Goal: Information Seeking & Learning: Learn about a topic

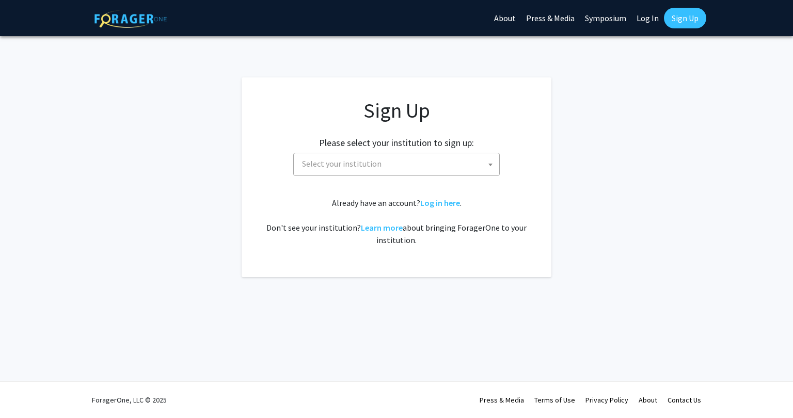
click at [318, 160] on span "Select your institution" at bounding box center [342, 164] width 80 height 10
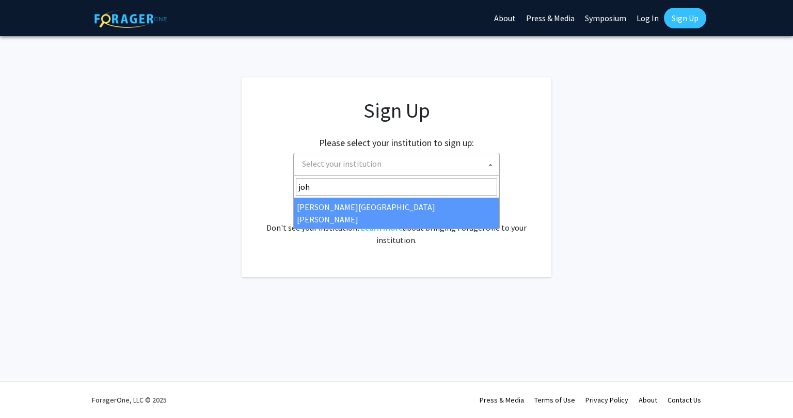
type input "[PERSON_NAME]"
select select "1"
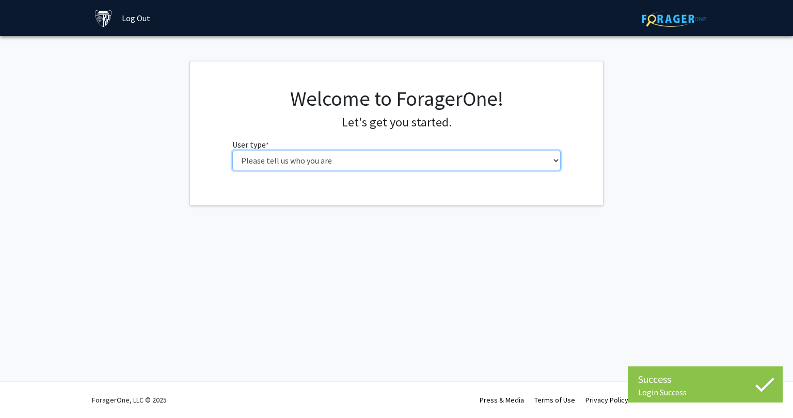
click at [496, 159] on select "Please tell us who you are Undergraduate Student Master's Student Doctoral Cand…" at bounding box center [396, 161] width 329 height 20
select select "2: masters"
click at [232, 151] on select "Please tell us who you are Undergraduate Student Master's Student Doctoral Cand…" at bounding box center [396, 161] width 329 height 20
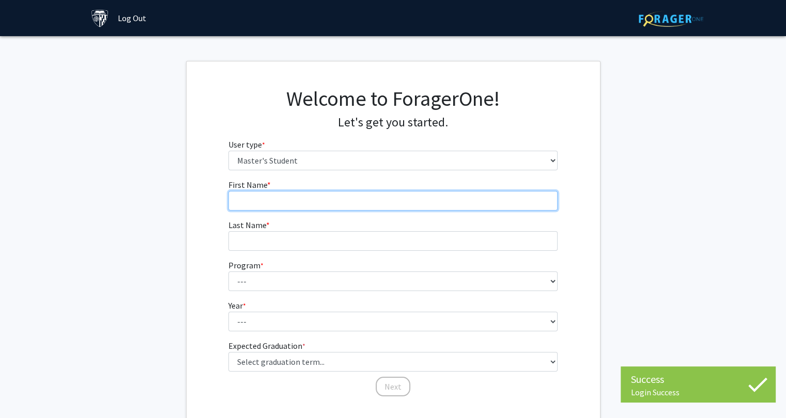
click at [364, 196] on input "First Name * required" at bounding box center [392, 201] width 329 height 20
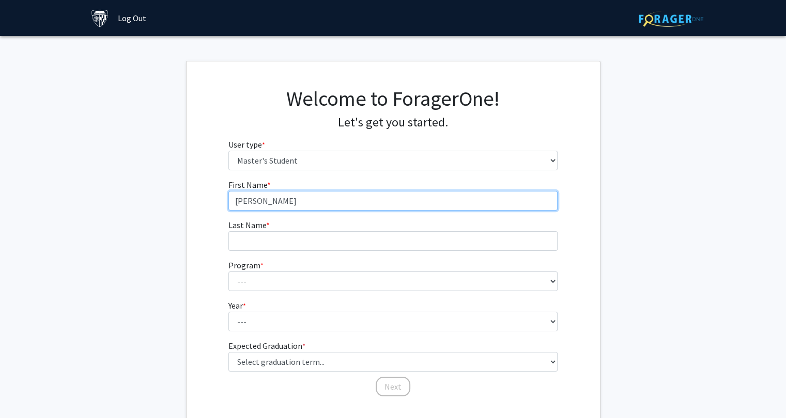
type input "[PERSON_NAME]"
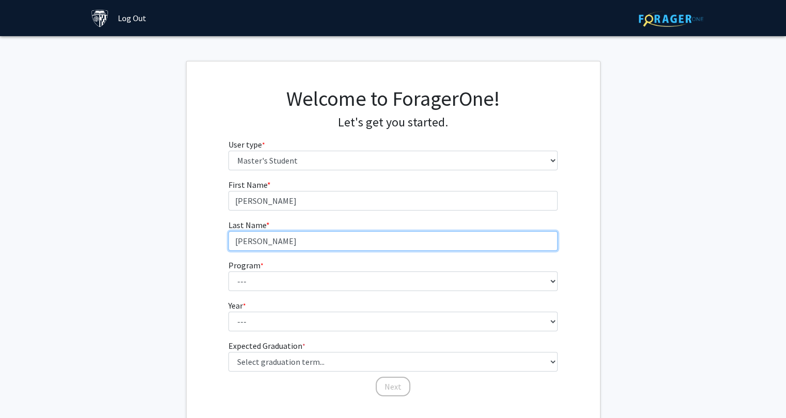
type input "[PERSON_NAME]"
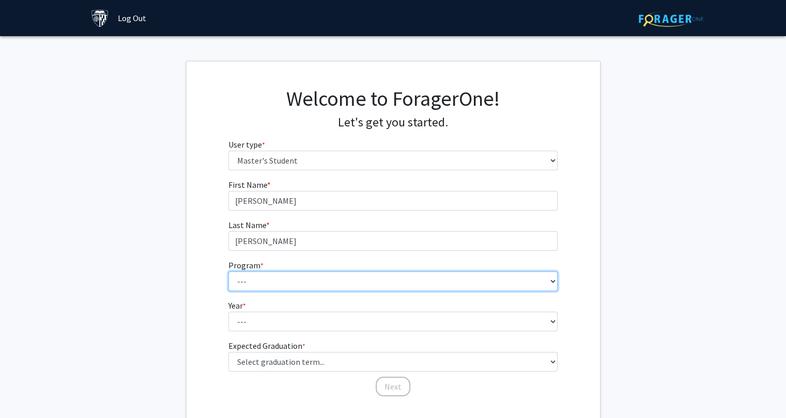
click at [246, 279] on select "--- Anatomy Education Applied and Computational Mathematics Applied Biomedical …" at bounding box center [392, 282] width 329 height 20
select select "54: 43"
click at [228, 272] on select "--- Anatomy Education Applied and Computational Mathematics Applied Biomedical …" at bounding box center [392, 282] width 329 height 20
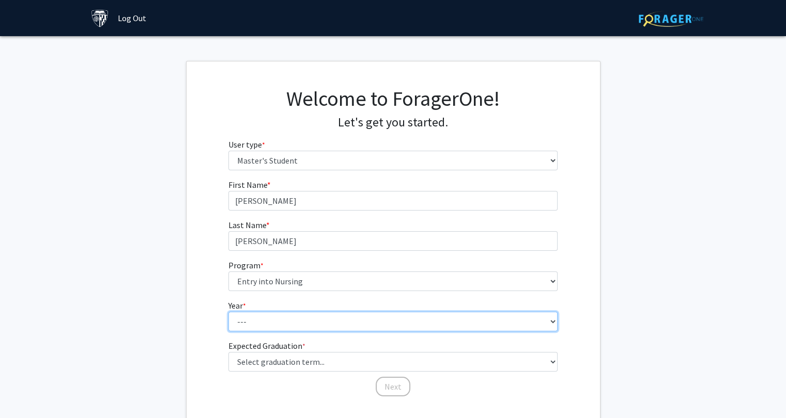
click at [487, 322] on select "--- First Year Second Year" at bounding box center [392, 322] width 329 height 20
select select "1: first_year"
click at [228, 312] on select "--- First Year Second Year" at bounding box center [392, 322] width 329 height 20
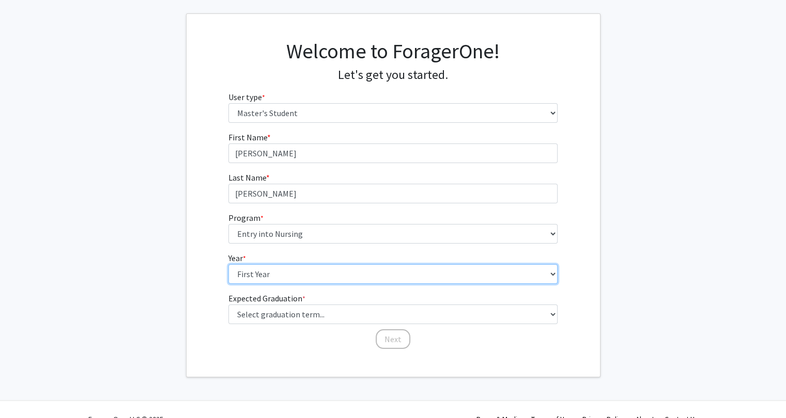
scroll to position [62, 0]
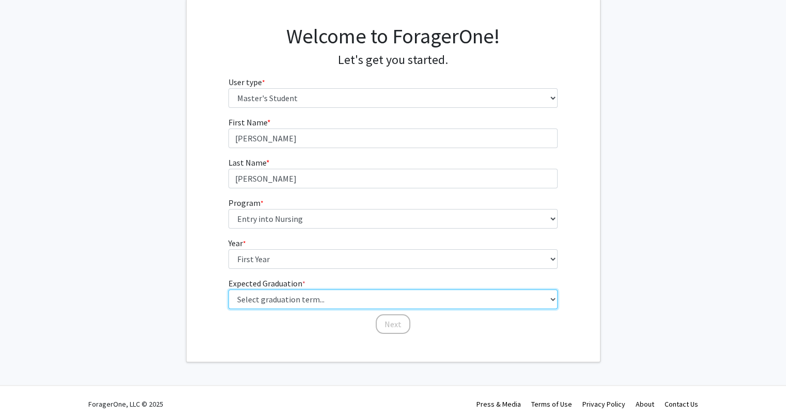
click at [529, 301] on select "Select graduation term... Spring 2025 Summer 2025 Fall 2025 Winter 2025 Spring …" at bounding box center [392, 300] width 329 height 20
select select "9: spring_2027"
click at [228, 290] on select "Select graduation term... Spring 2025 Summer 2025 Fall 2025 Winter 2025 Spring …" at bounding box center [392, 300] width 329 height 20
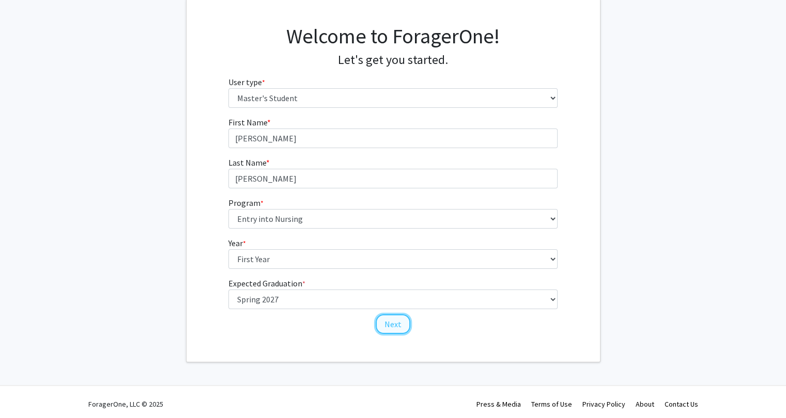
click at [394, 330] on button "Next" at bounding box center [392, 325] width 35 height 20
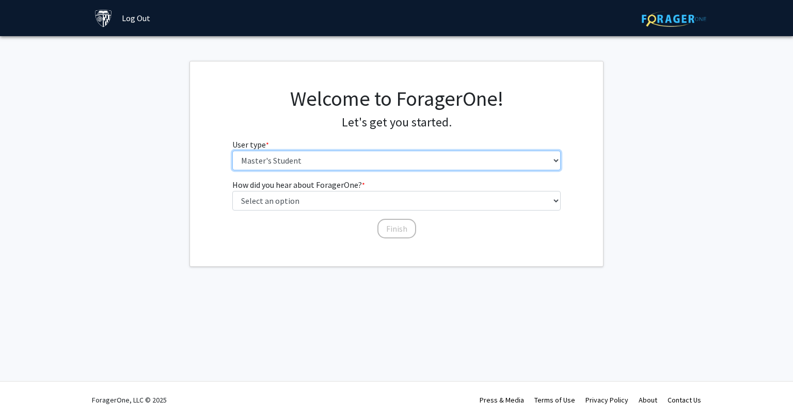
click at [473, 166] on select "Please tell us who you are Undergraduate Student Master's Student Doctoral Cand…" at bounding box center [396, 161] width 329 height 20
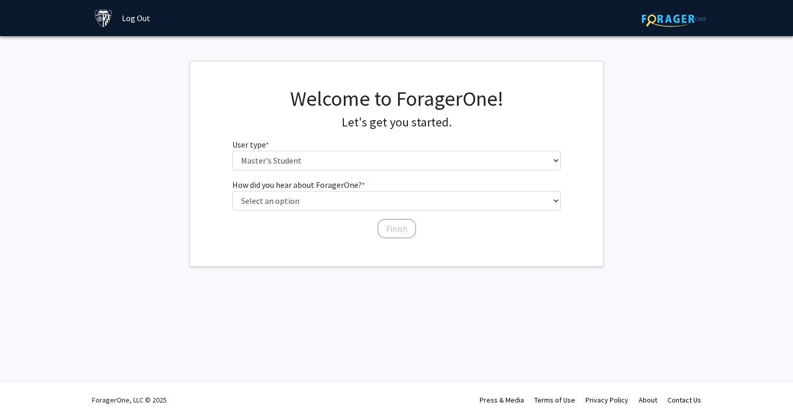
click at [624, 159] on fg-get-started "Welcome to ForagerOne! Let's get you started. User type * required Please tell …" at bounding box center [396, 164] width 793 height 206
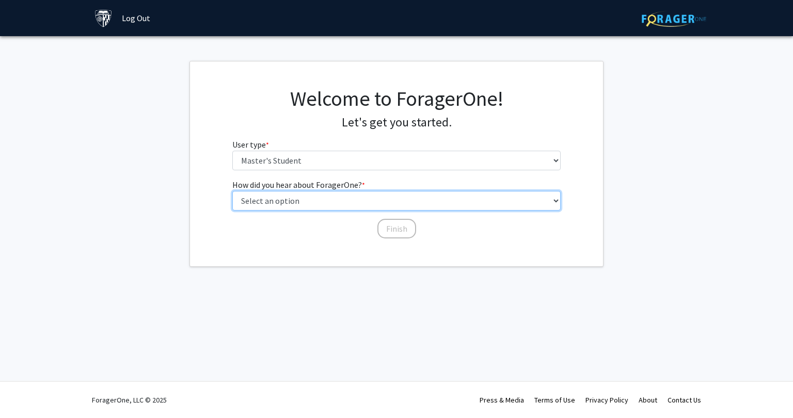
click at [407, 206] on select "Select an option Peer/student recommendation Faculty/staff recommendation Unive…" at bounding box center [396, 201] width 329 height 20
select select "3: university_website"
click at [232, 191] on select "Select an option Peer/student recommendation Faculty/staff recommendation Unive…" at bounding box center [396, 201] width 329 height 20
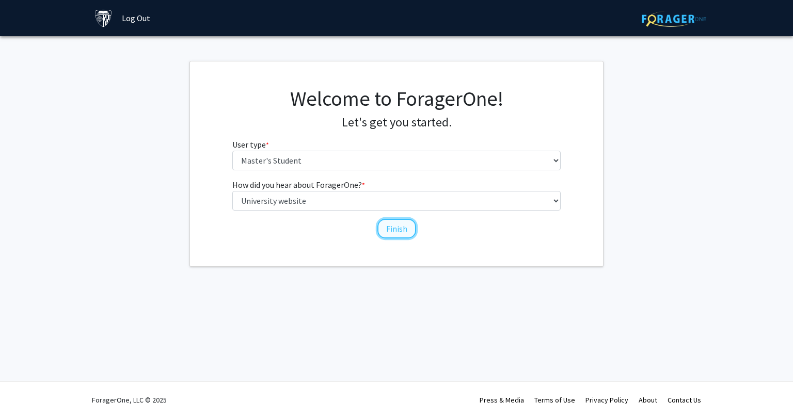
click at [409, 232] on button "Finish" at bounding box center [397, 229] width 39 height 20
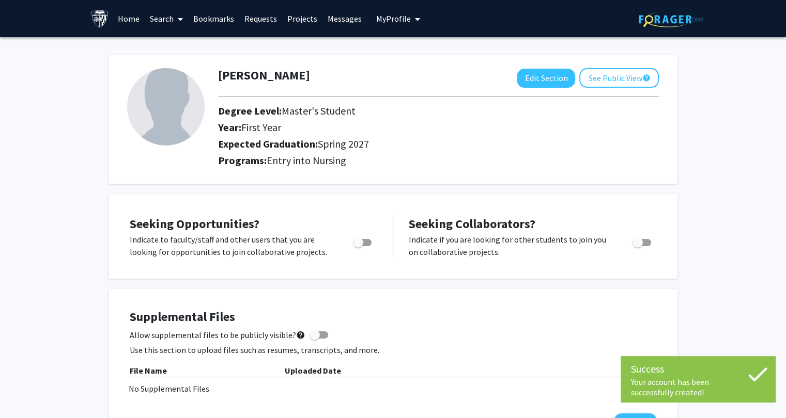
click at [365, 243] on span "Toggle" at bounding box center [362, 242] width 19 height 7
click at [358, 246] on input "Are you actively seeking opportunities?" at bounding box center [357, 246] width 1 height 1
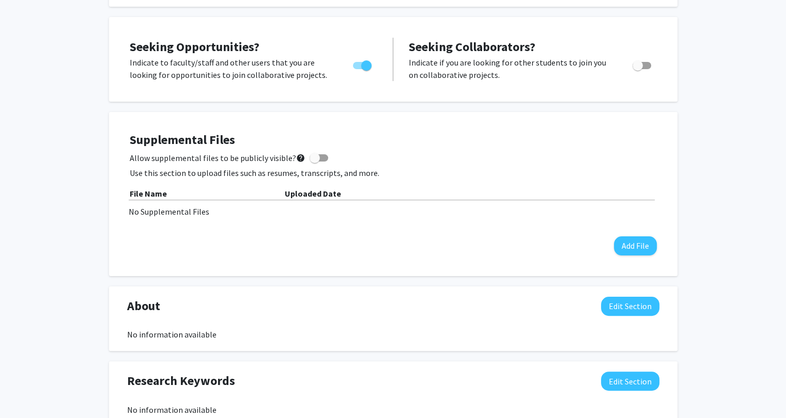
scroll to position [176, 0]
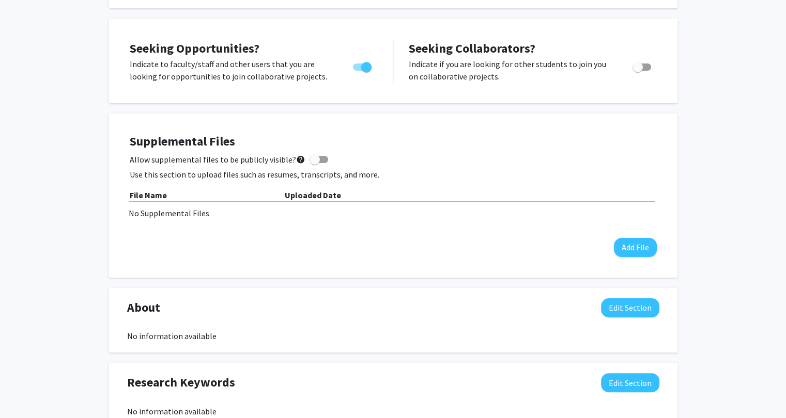
click at [366, 68] on span "Toggle" at bounding box center [366, 67] width 10 height 10
click at [358, 71] on input "Are you actively seeking opportunities?" at bounding box center [357, 71] width 1 height 1
checkbox input "false"
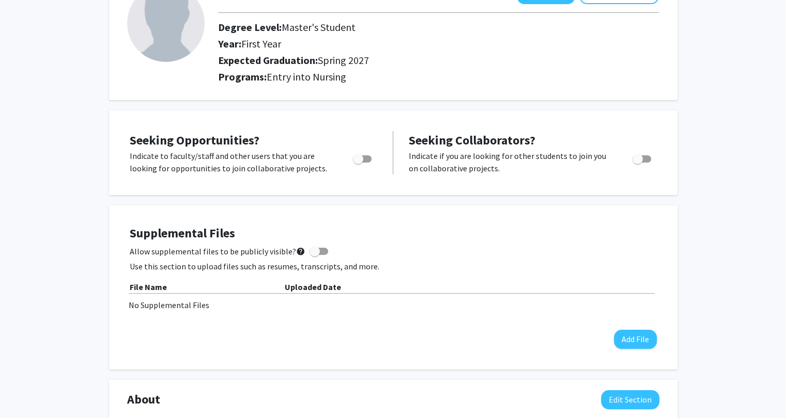
scroll to position [0, 0]
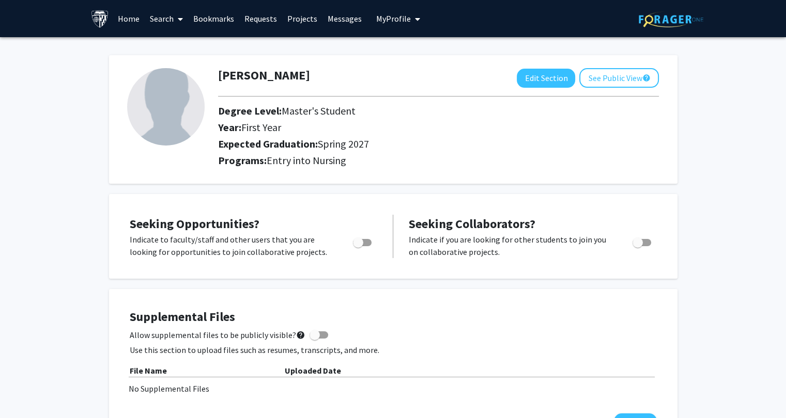
click at [158, 21] on link "Search" at bounding box center [166, 19] width 43 height 36
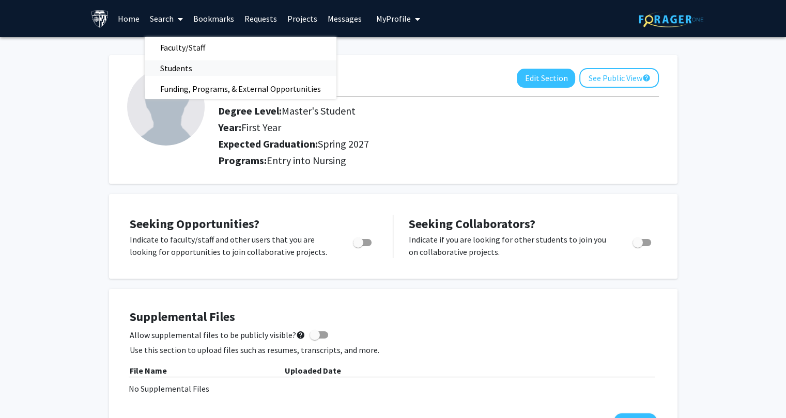
click at [164, 70] on span "Students" at bounding box center [176, 68] width 63 height 21
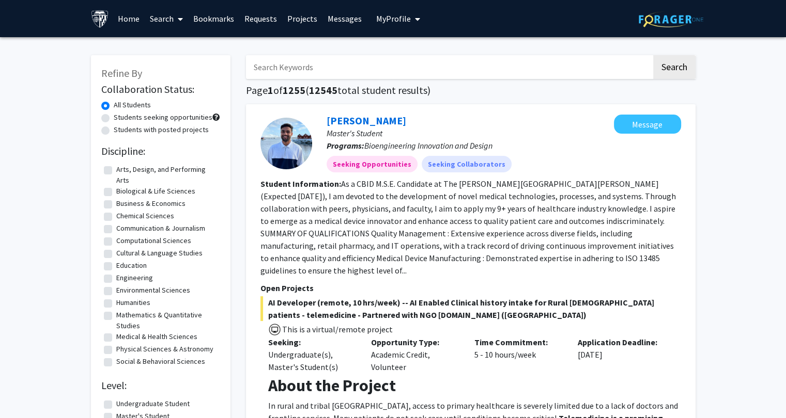
click at [162, 23] on link "Search" at bounding box center [166, 19] width 43 height 36
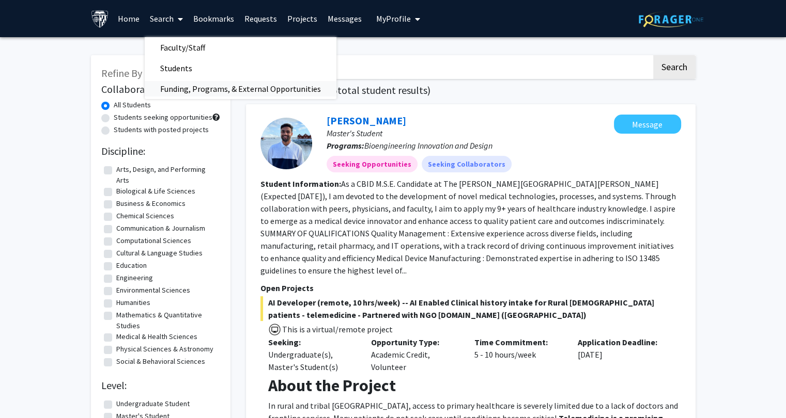
click at [194, 93] on span "Funding, Programs, & External Opportunities" at bounding box center [241, 89] width 192 height 21
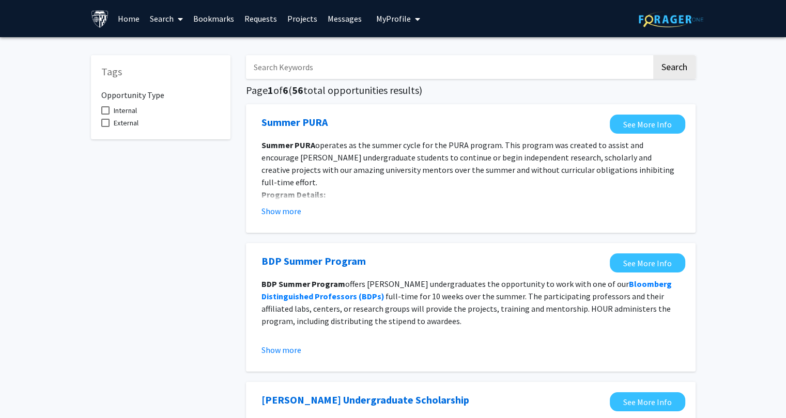
click at [300, 21] on link "Projects" at bounding box center [302, 19] width 40 height 36
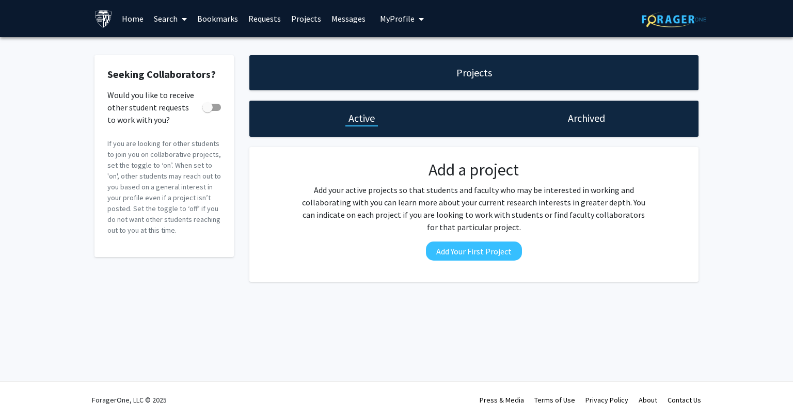
click at [169, 19] on link "Search" at bounding box center [170, 19] width 43 height 36
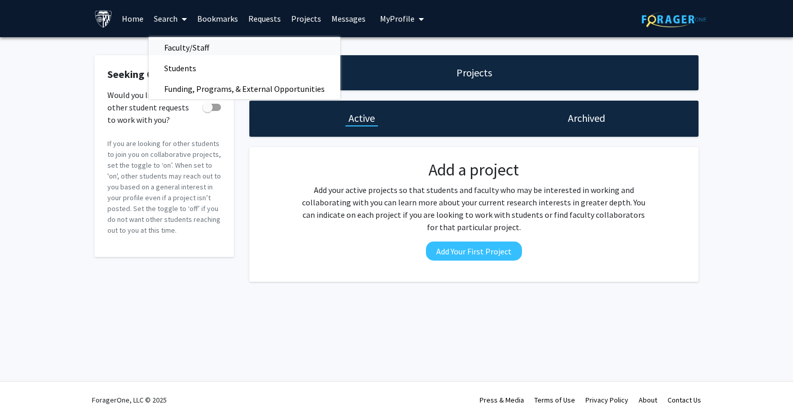
click at [169, 54] on span "Faculty/Staff" at bounding box center [187, 47] width 76 height 21
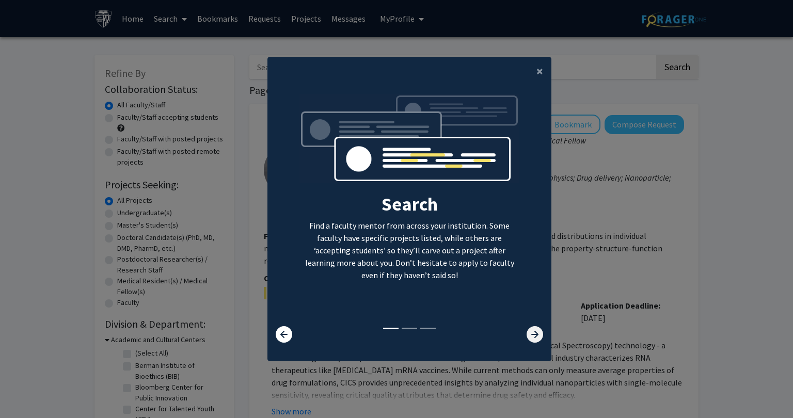
click at [530, 337] on icon at bounding box center [535, 334] width 17 height 17
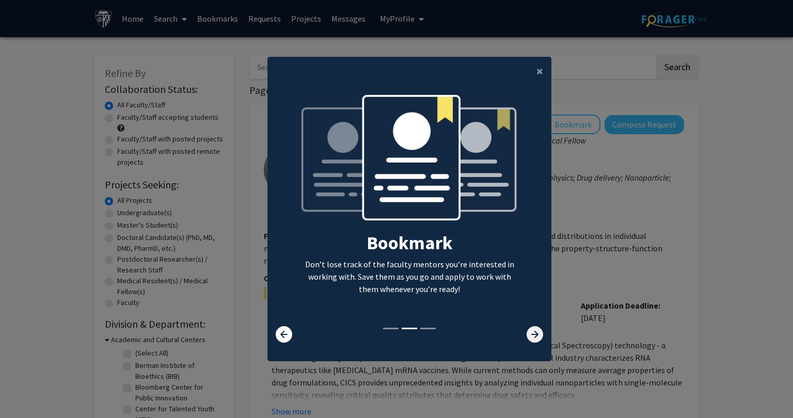
click at [531, 337] on icon at bounding box center [535, 334] width 17 height 17
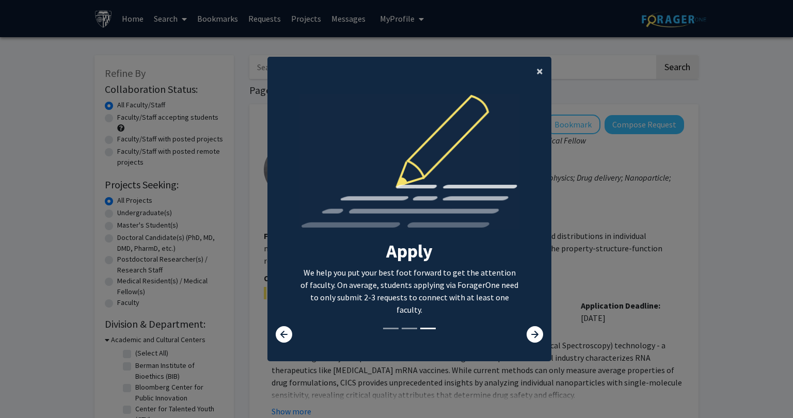
click at [537, 73] on span "×" at bounding box center [540, 71] width 7 height 16
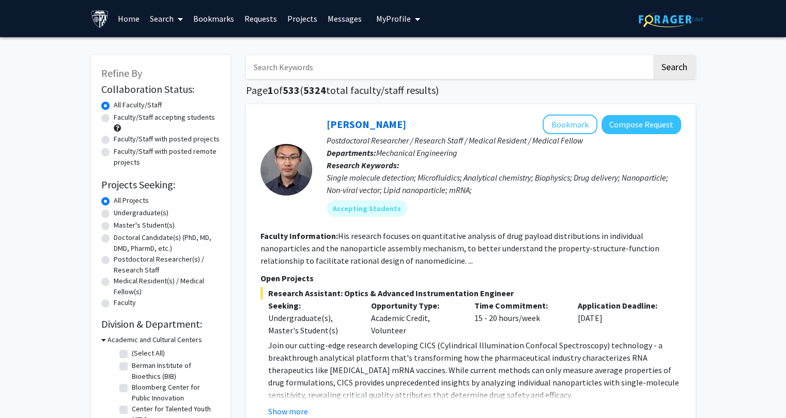
click at [114, 152] on label "Faculty/Staff with posted remote projects" at bounding box center [167, 157] width 106 height 22
click at [114, 152] on input "Faculty/Staff with posted remote projects" at bounding box center [117, 149] width 7 height 7
radio input "true"
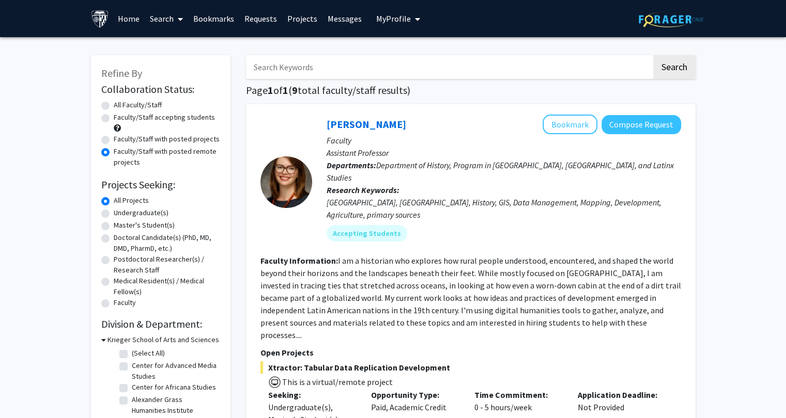
click at [114, 140] on label "Faculty/Staff with posted projects" at bounding box center [167, 139] width 106 height 11
click at [114, 140] on input "Faculty/Staff with posted projects" at bounding box center [117, 137] width 7 height 7
radio input "true"
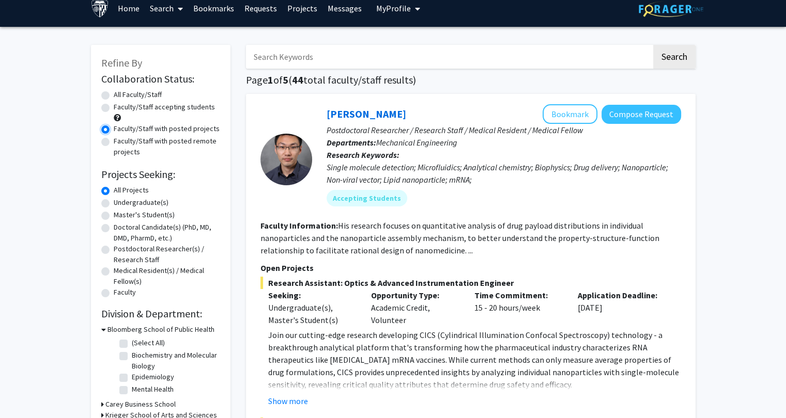
scroll to position [11, 0]
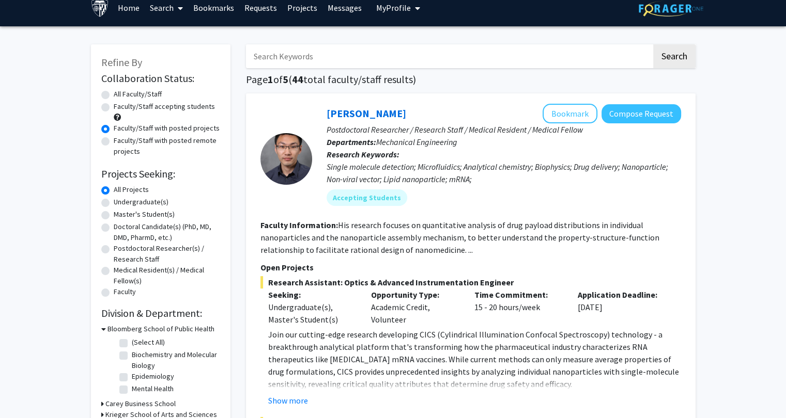
click at [114, 93] on label "All Faculty/Staff" at bounding box center [138, 94] width 48 height 11
click at [114, 93] on input "All Faculty/Staff" at bounding box center [117, 92] width 7 height 7
radio input "true"
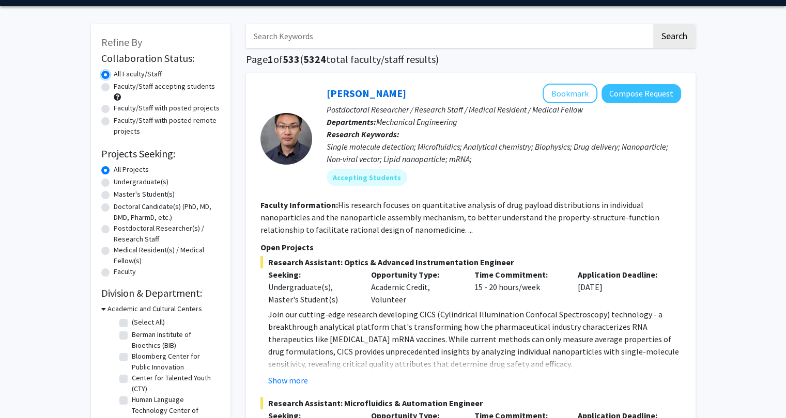
scroll to position [32, 0]
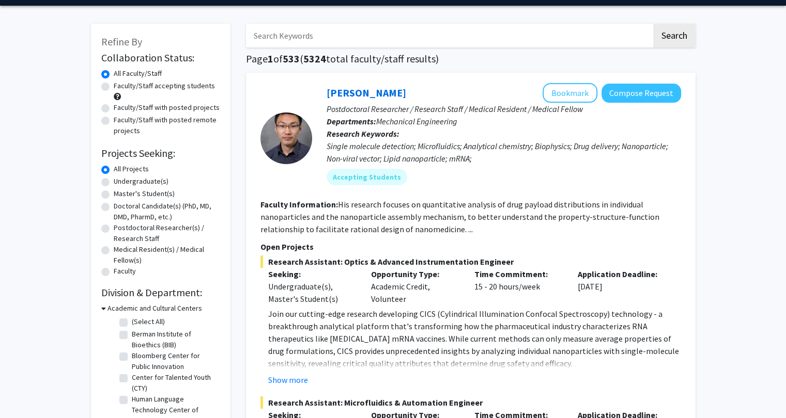
click at [114, 194] on label "Master's Student(s)" at bounding box center [144, 194] width 61 height 11
click at [114, 194] on input "Master's Student(s)" at bounding box center [117, 192] width 7 height 7
radio input "true"
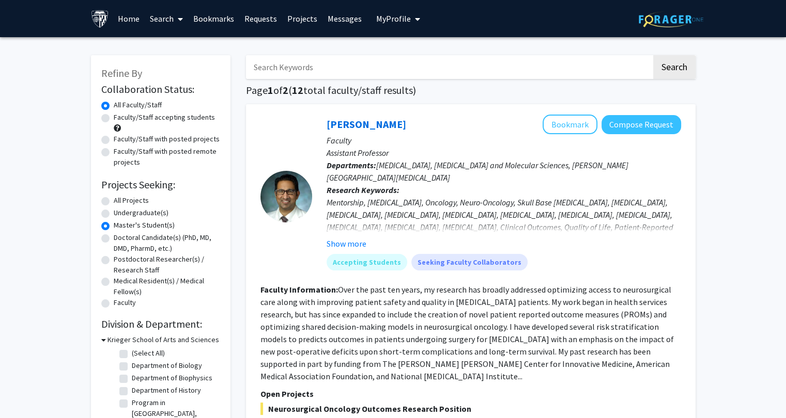
click at [114, 203] on label "All Projects" at bounding box center [131, 200] width 35 height 11
click at [114, 202] on input "All Projects" at bounding box center [117, 198] width 7 height 7
radio input "true"
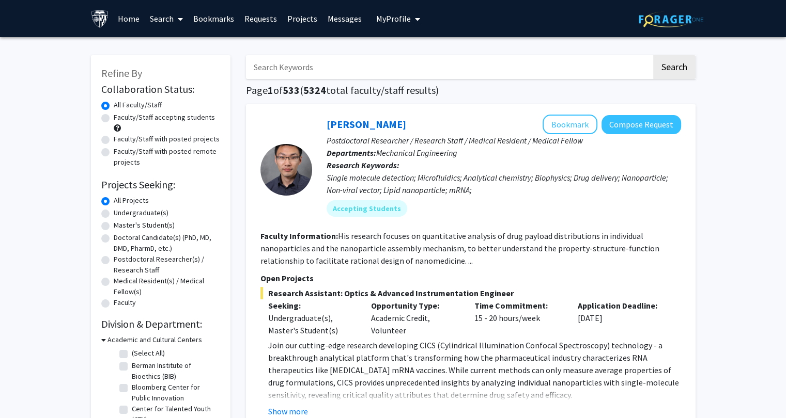
click at [571, 69] on input "Search Keywords" at bounding box center [448, 67] width 405 height 24
click at [653, 55] on button "Search" at bounding box center [674, 67] width 42 height 24
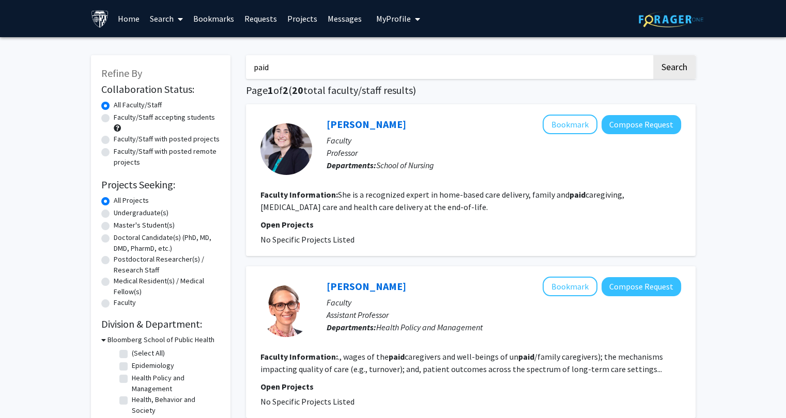
click at [577, 69] on input "paid" at bounding box center [448, 67] width 405 height 24
type input "p"
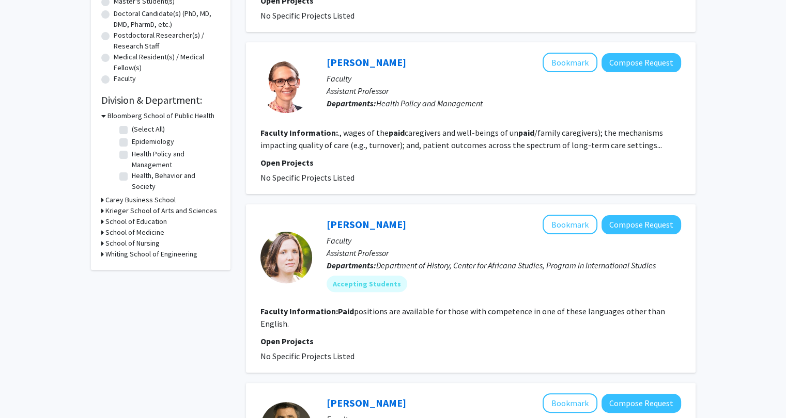
scroll to position [225, 0]
click at [102, 243] on icon at bounding box center [102, 243] width 3 height 11
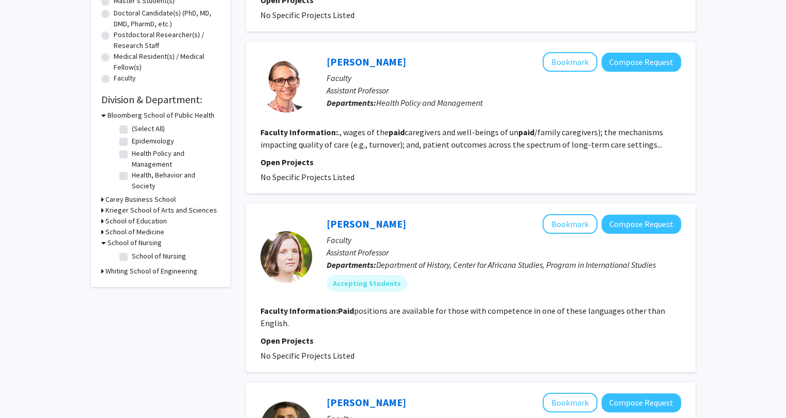
click at [132, 260] on label "School of Nursing" at bounding box center [159, 256] width 54 height 11
click at [132, 258] on input "School of Nursing" at bounding box center [135, 254] width 7 height 7
checkbox input "true"
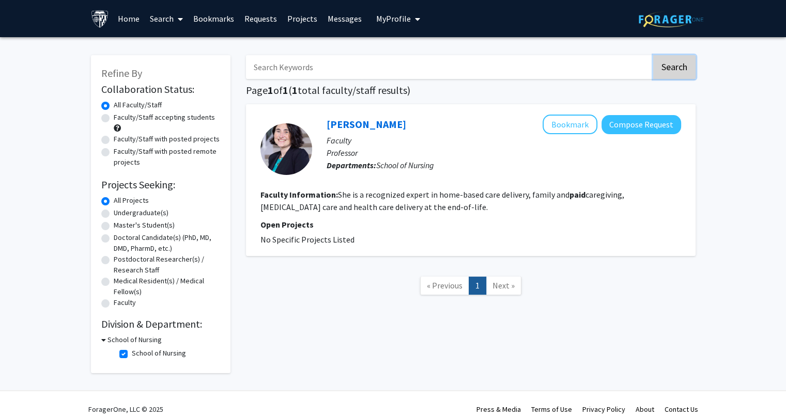
click at [669, 71] on button "Search" at bounding box center [674, 67] width 42 height 24
checkbox input "false"
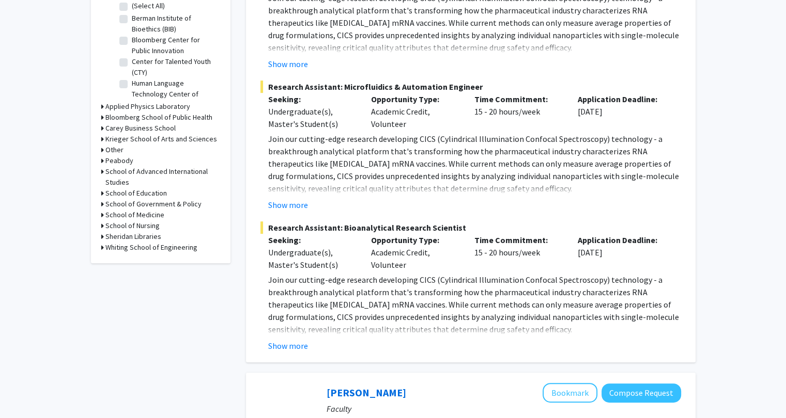
scroll to position [343, 0]
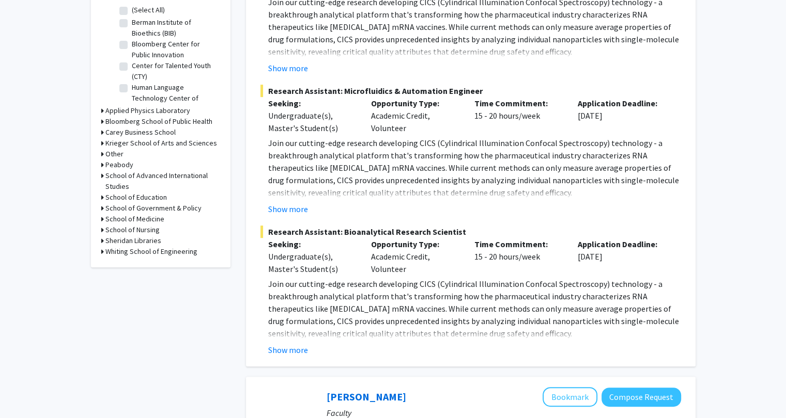
click at [102, 229] on icon at bounding box center [102, 230] width 3 height 11
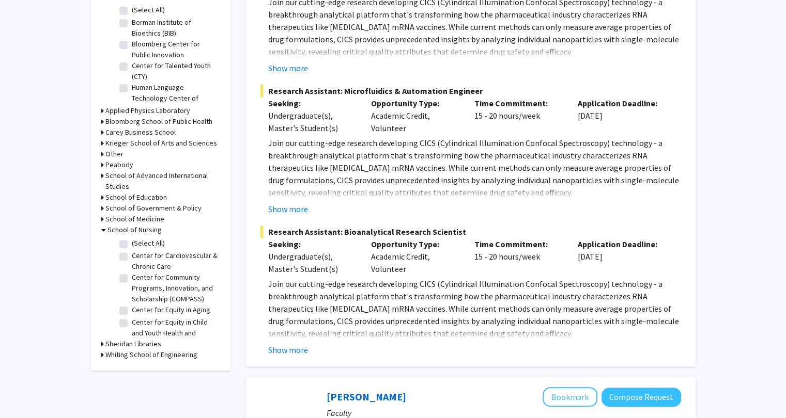
click at [132, 246] on label "(Select All)" at bounding box center [148, 243] width 33 height 11
click at [132, 245] on input "(Select All)" at bounding box center [135, 241] width 7 height 7
checkbox input "true"
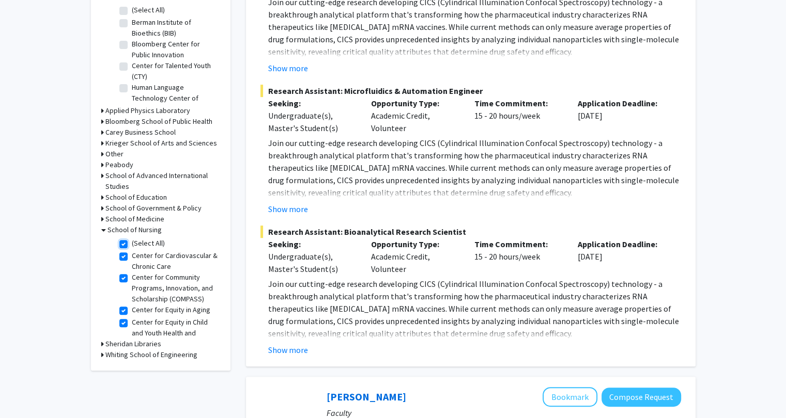
checkbox input "true"
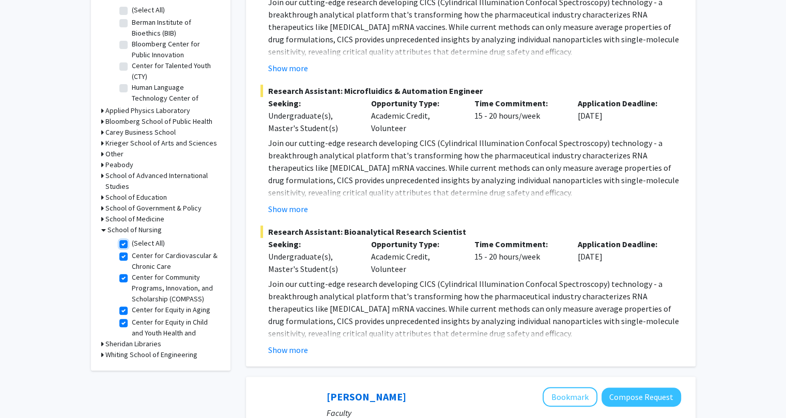
checkbox input "true"
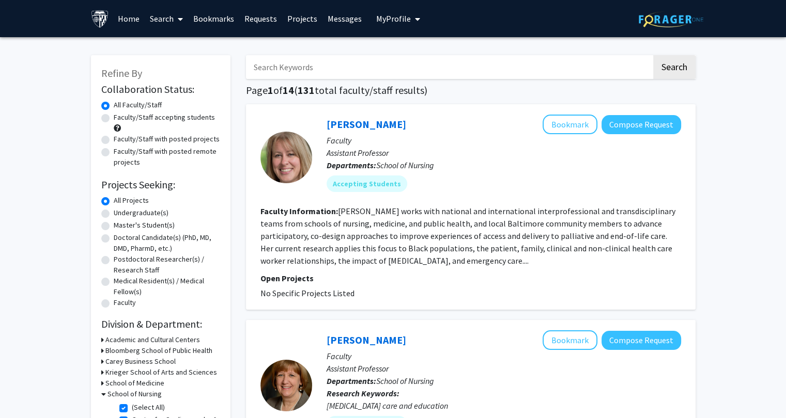
click at [114, 140] on label "Faculty/Staff with posted projects" at bounding box center [167, 139] width 106 height 11
click at [114, 140] on input "Faculty/Staff with posted projects" at bounding box center [117, 137] width 7 height 7
radio input "true"
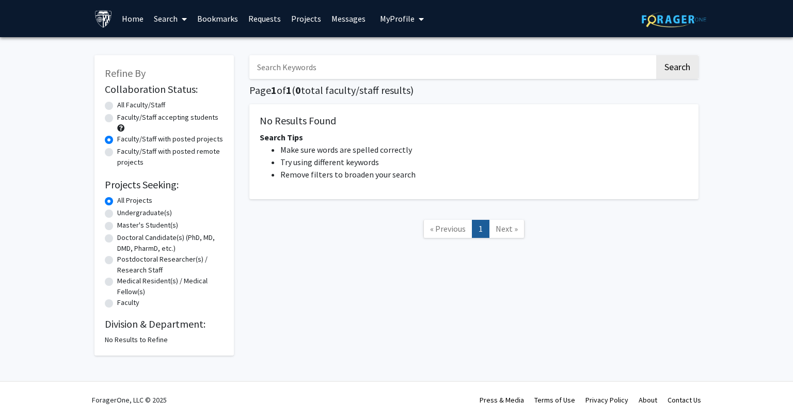
click at [117, 154] on label "Faculty/Staff with posted remote projects" at bounding box center [170, 157] width 106 height 22
click at [117, 153] on input "Faculty/Staff with posted remote projects" at bounding box center [120, 149] width 7 height 7
radio input "true"
click at [117, 120] on label "Faculty/Staff accepting students" at bounding box center [167, 117] width 101 height 11
click at [117, 119] on input "Faculty/Staff accepting students" at bounding box center [120, 115] width 7 height 7
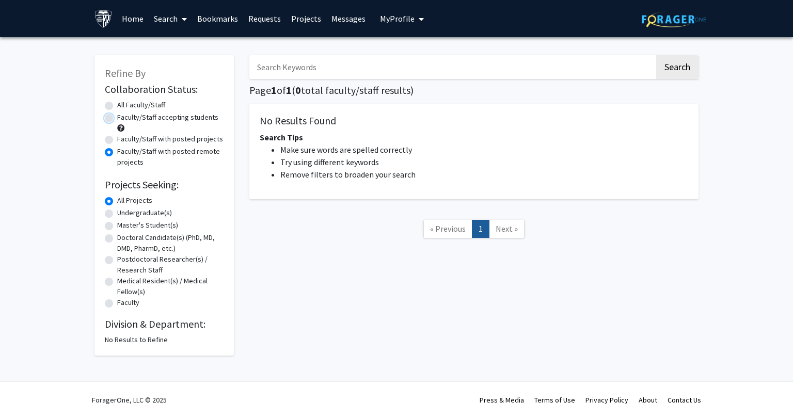
radio input "true"
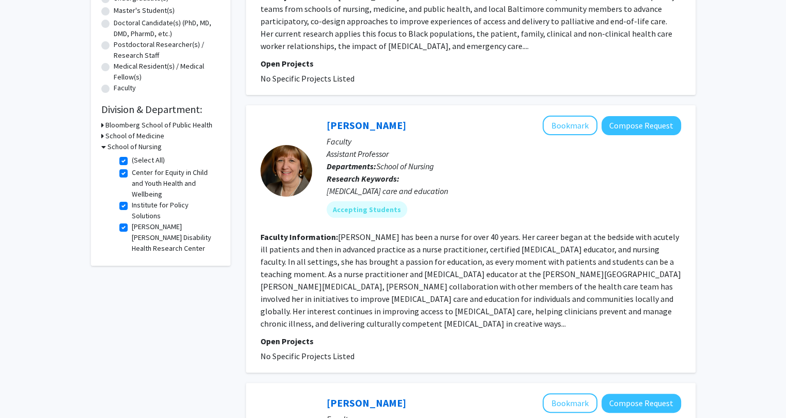
scroll to position [216, 0]
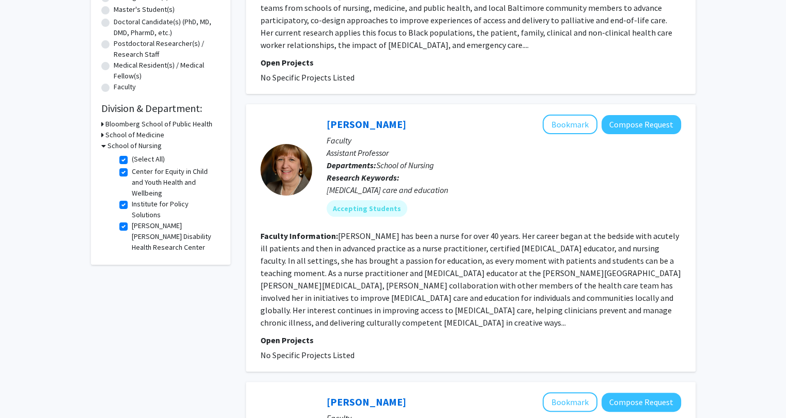
click at [132, 161] on label "(Select All)" at bounding box center [148, 159] width 33 height 11
click at [132, 161] on input "(Select All)" at bounding box center [135, 157] width 7 height 7
checkbox input "false"
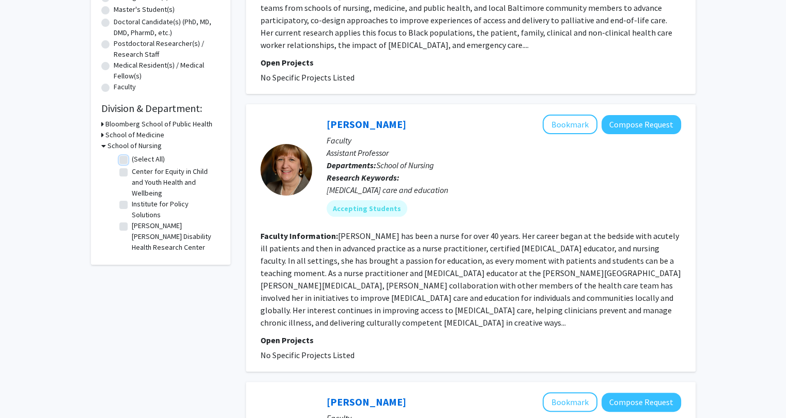
checkbox input "false"
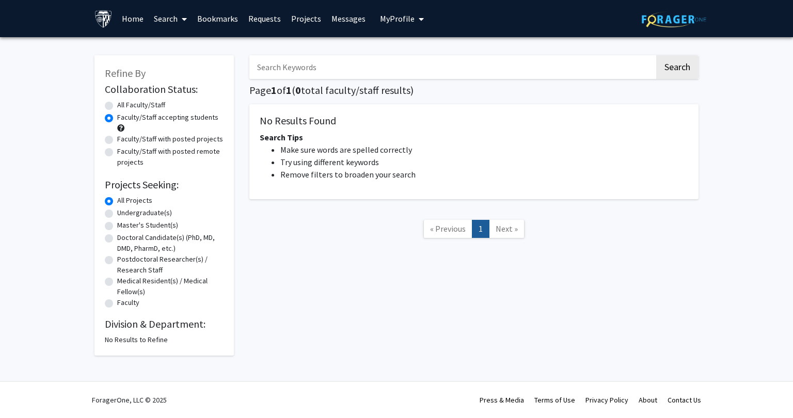
click at [117, 140] on label "Faculty/Staff with posted projects" at bounding box center [170, 139] width 106 height 11
click at [117, 140] on input "Faculty/Staff with posted projects" at bounding box center [120, 137] width 7 height 7
radio input "true"
click at [688, 67] on button "Search" at bounding box center [677, 67] width 42 height 24
radio input "true"
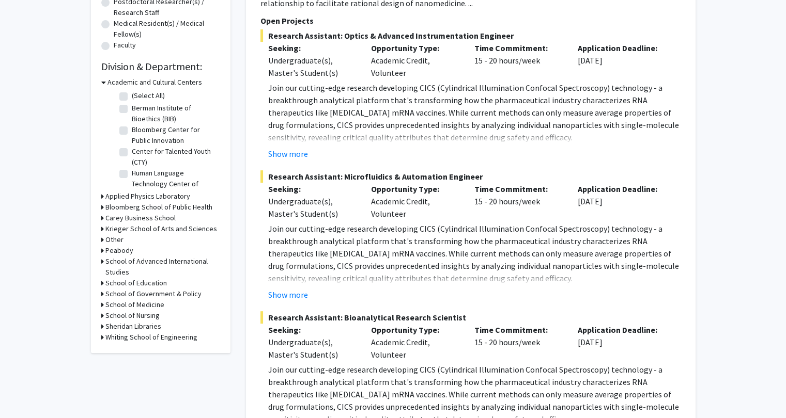
scroll to position [261, 0]
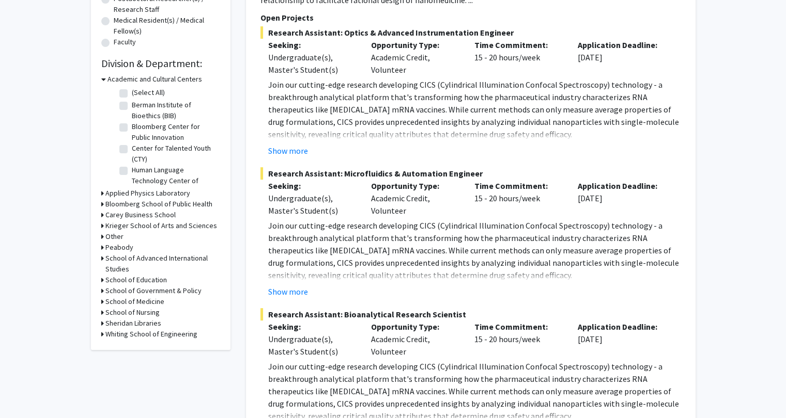
click at [102, 207] on icon at bounding box center [102, 204] width 3 height 11
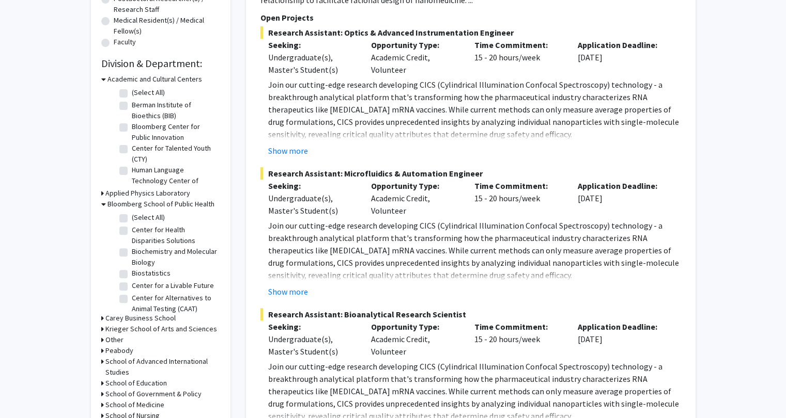
click at [132, 218] on label "(Select All)" at bounding box center [148, 217] width 33 height 11
click at [132, 218] on input "(Select All)" at bounding box center [135, 215] width 7 height 7
checkbox input "true"
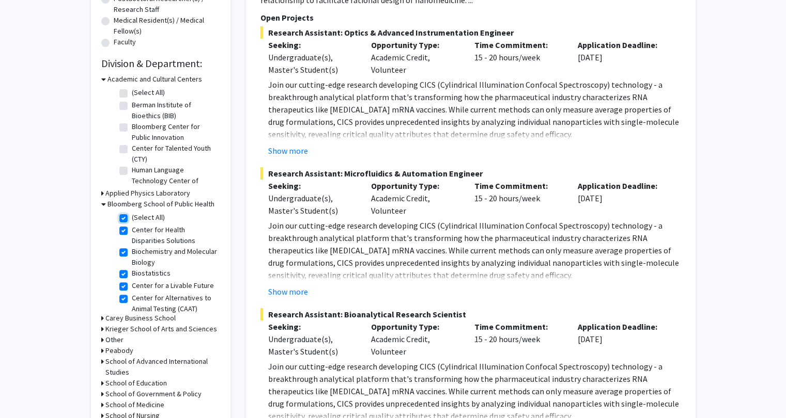
checkbox input "true"
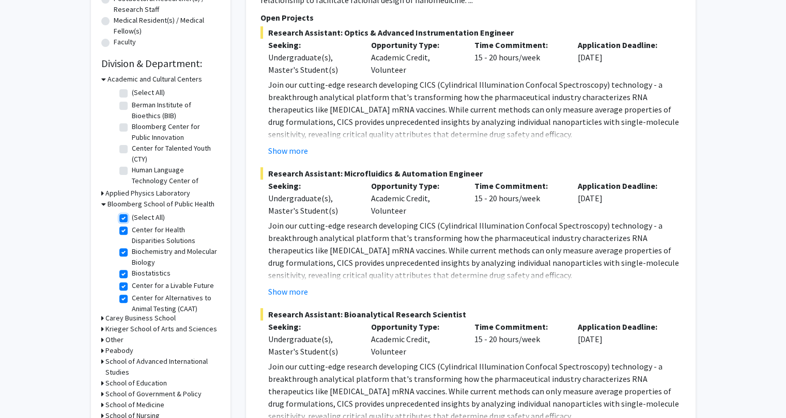
checkbox input "true"
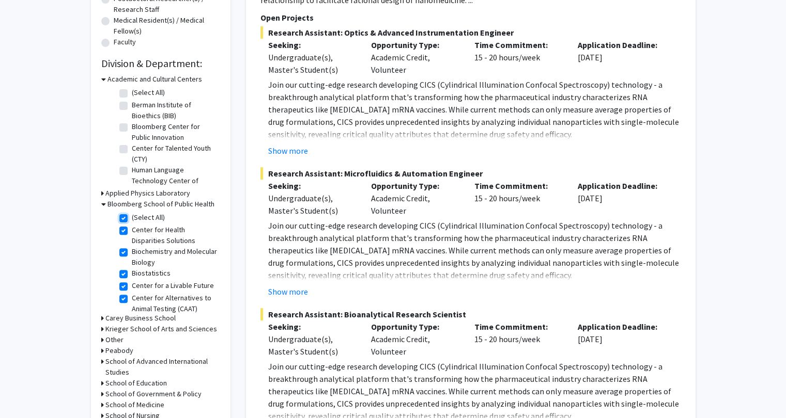
checkbox input "true"
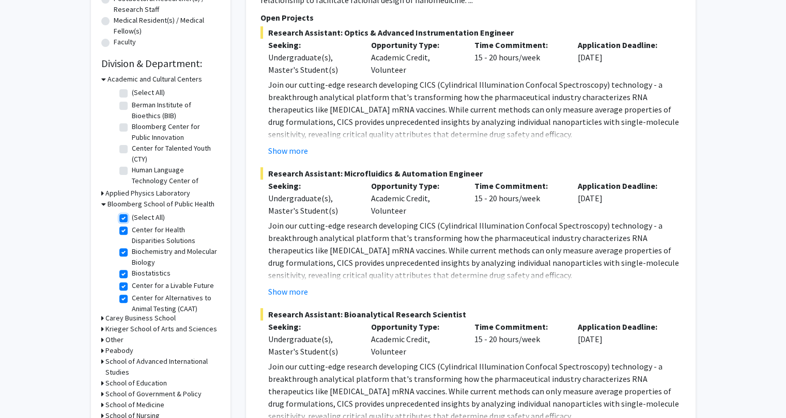
checkbox input "true"
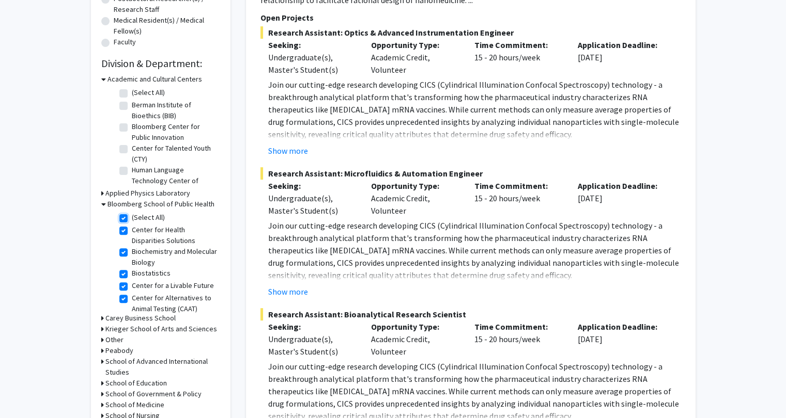
checkbox input "true"
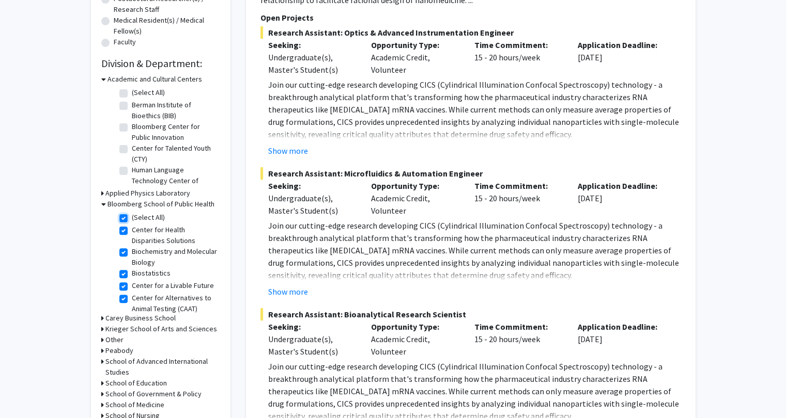
checkbox input "true"
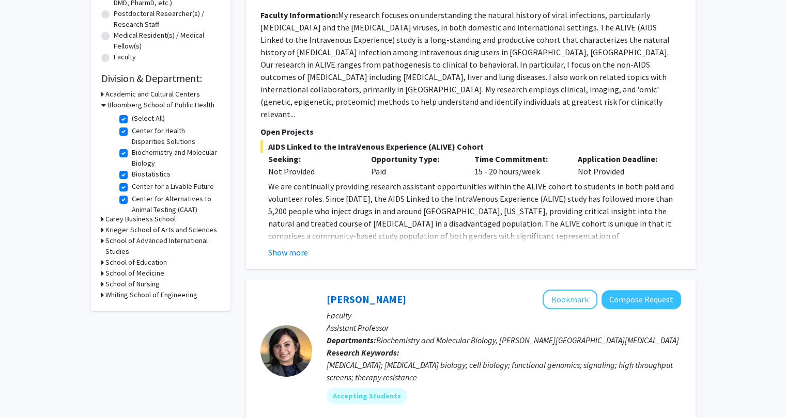
scroll to position [252, 0]
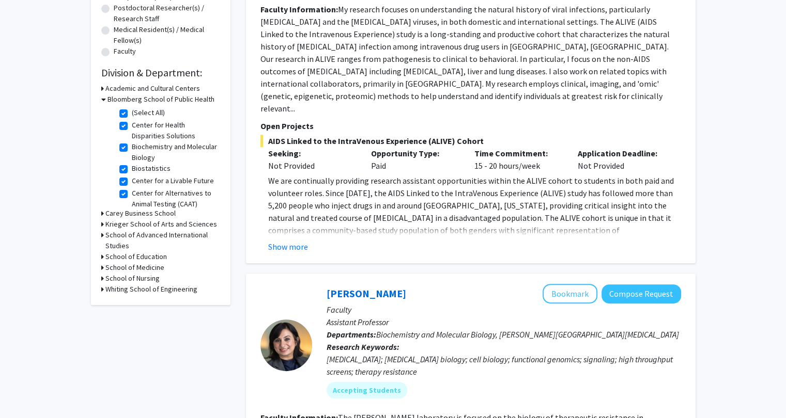
click at [102, 268] on icon at bounding box center [102, 267] width 3 height 11
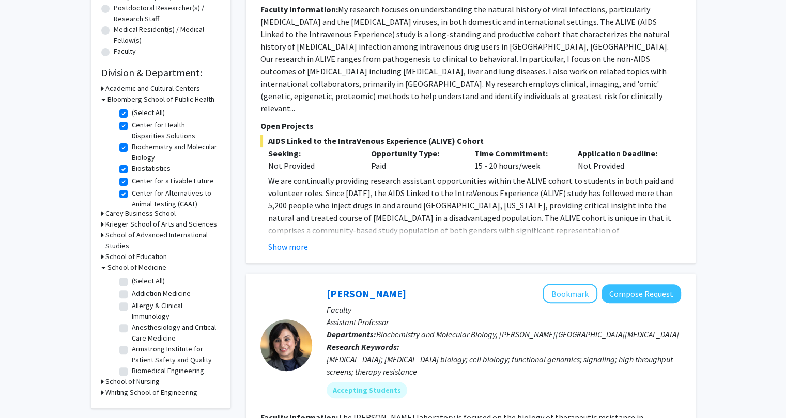
click at [132, 284] on label "(Select All)" at bounding box center [148, 281] width 33 height 11
click at [132, 283] on input "(Select All)" at bounding box center [135, 279] width 7 height 7
checkbox input "true"
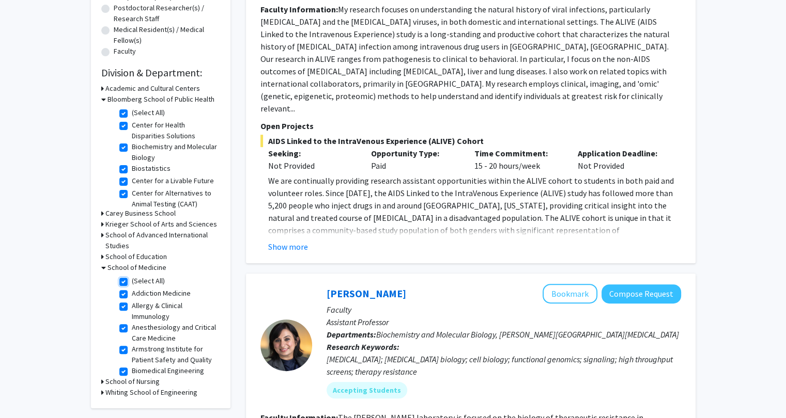
checkbox input "true"
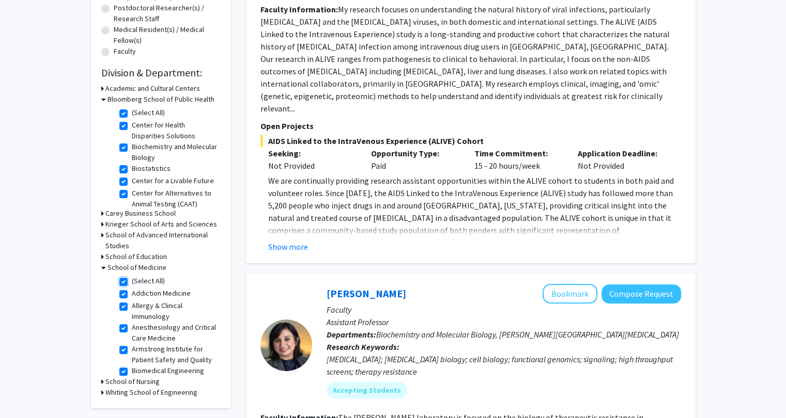
checkbox input "true"
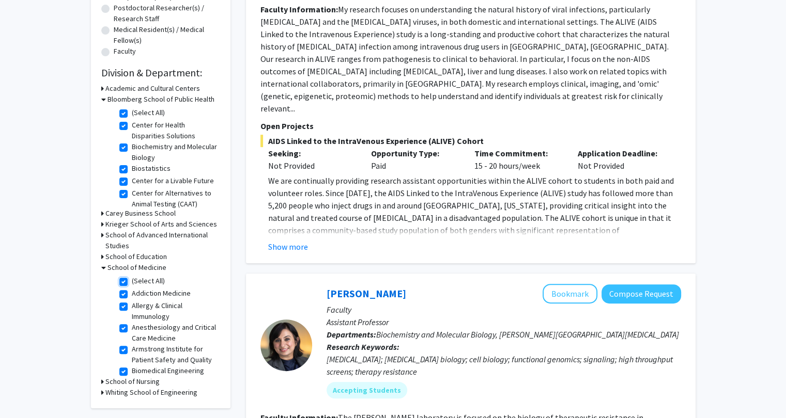
checkbox input "true"
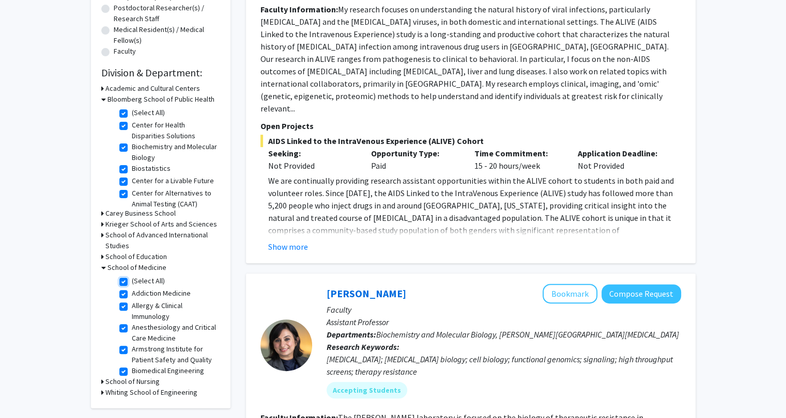
checkbox input "true"
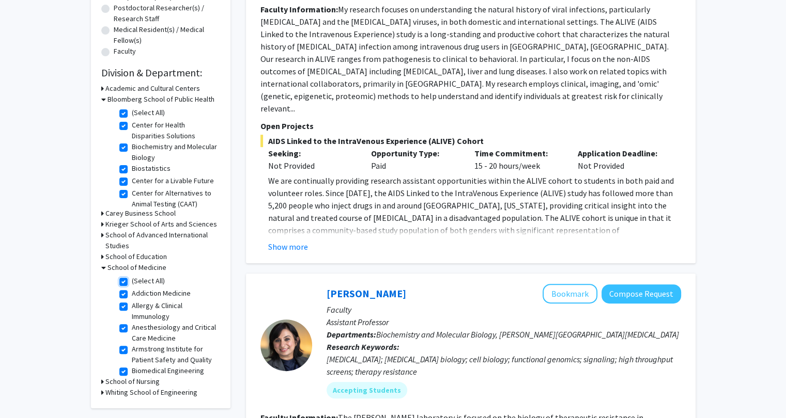
checkbox input "true"
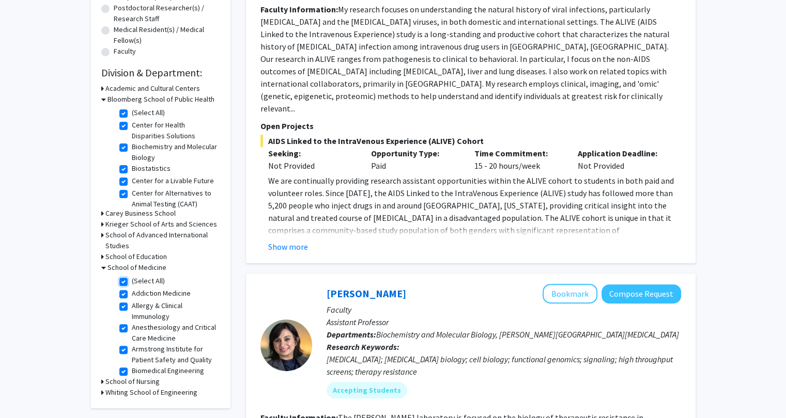
checkbox input "true"
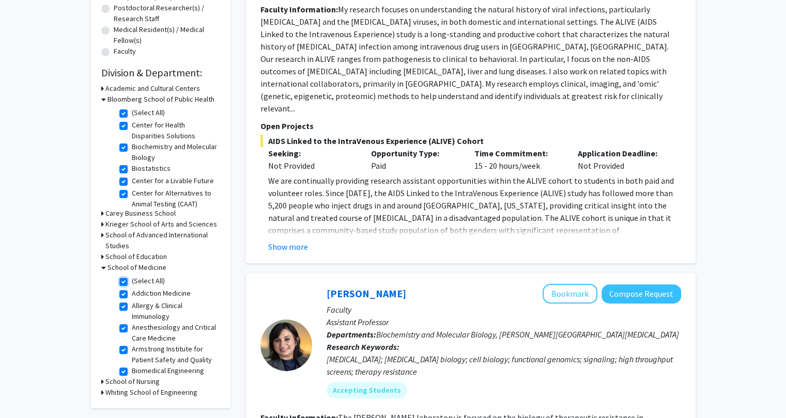
checkbox input "true"
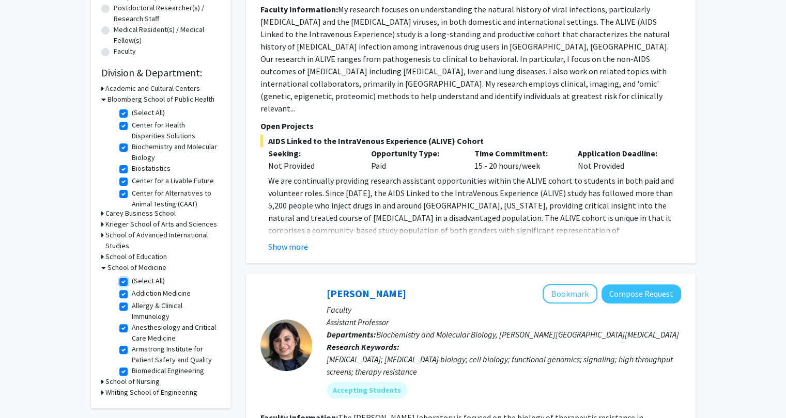
checkbox input "true"
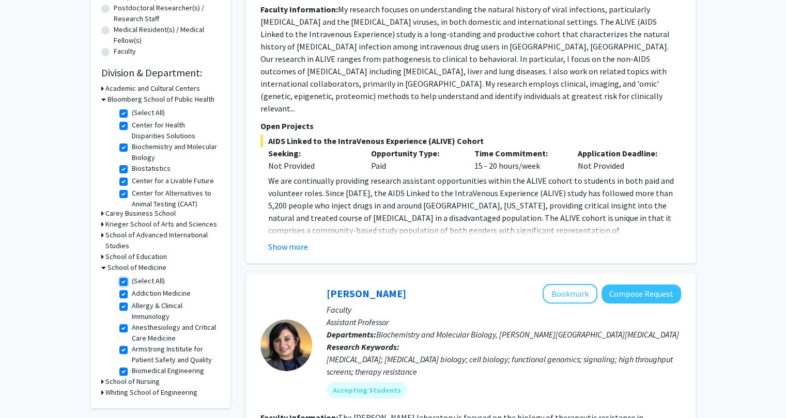
checkbox input "true"
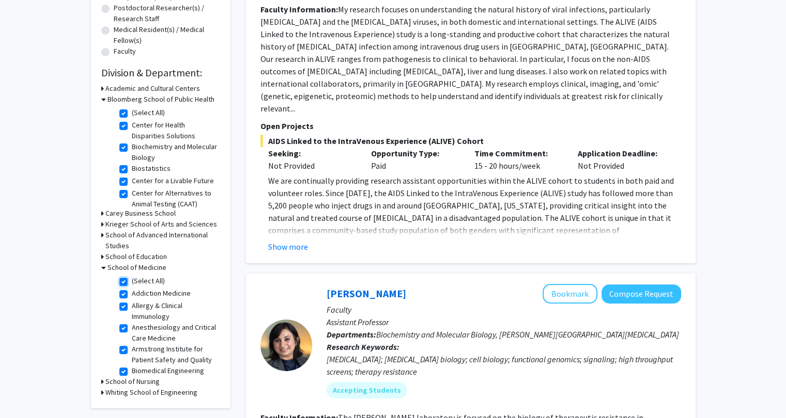
checkbox input "true"
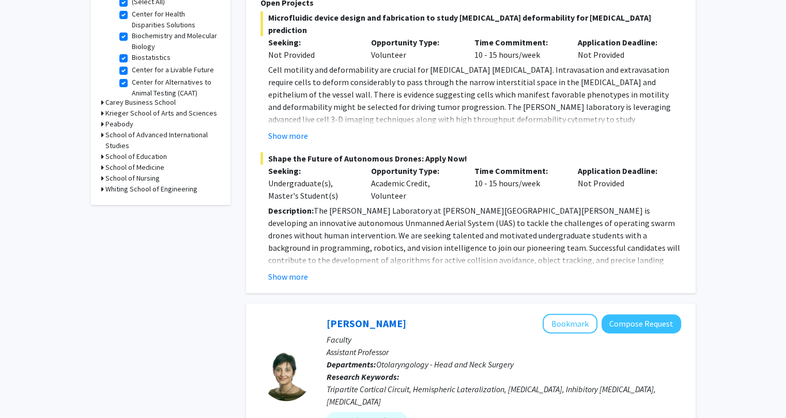
scroll to position [365, 0]
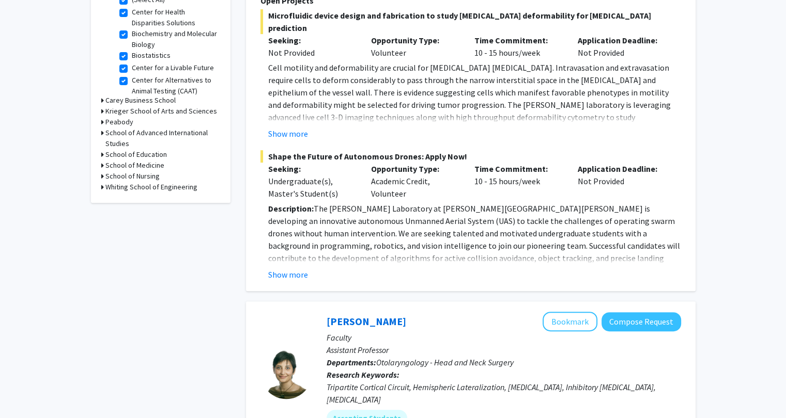
click at [115, 179] on h3 "School of Nursing" at bounding box center [132, 176] width 54 height 11
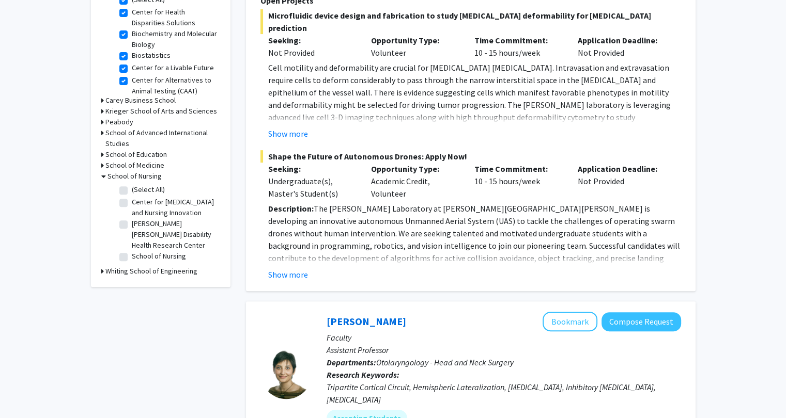
click at [132, 190] on label "(Select All)" at bounding box center [148, 189] width 33 height 11
click at [132, 190] on input "(Select All)" at bounding box center [135, 187] width 7 height 7
checkbox input "true"
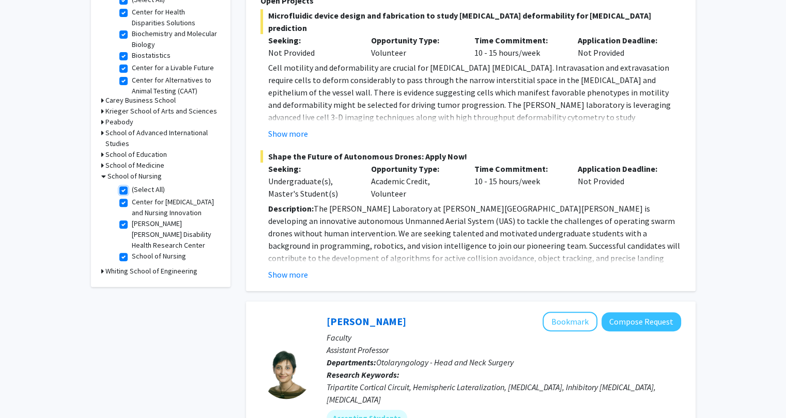
checkbox input "true"
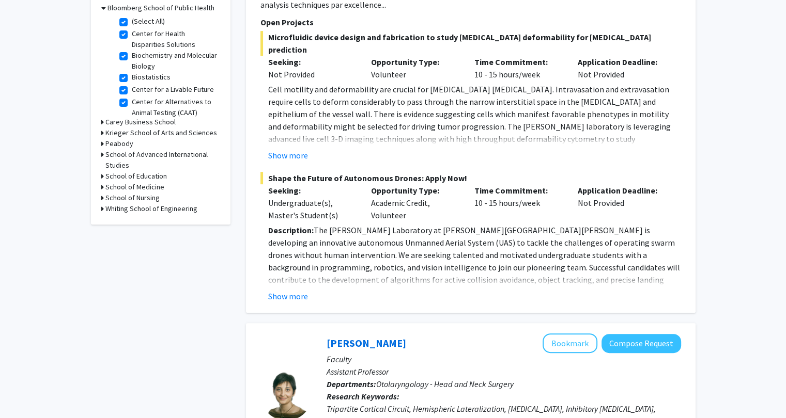
scroll to position [347, 0]
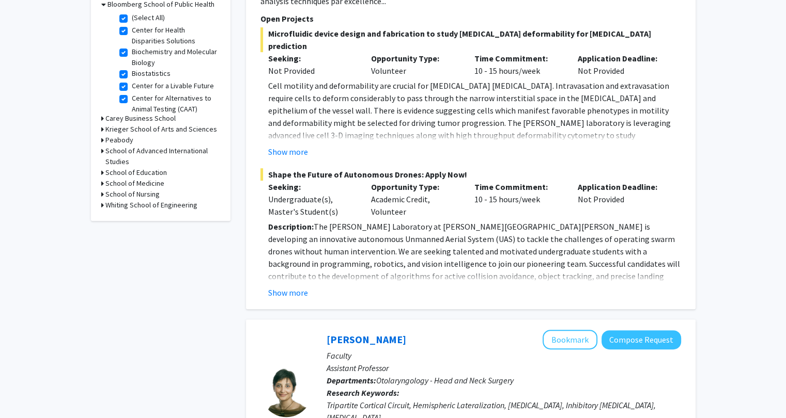
click at [102, 183] on icon at bounding box center [102, 183] width 3 height 11
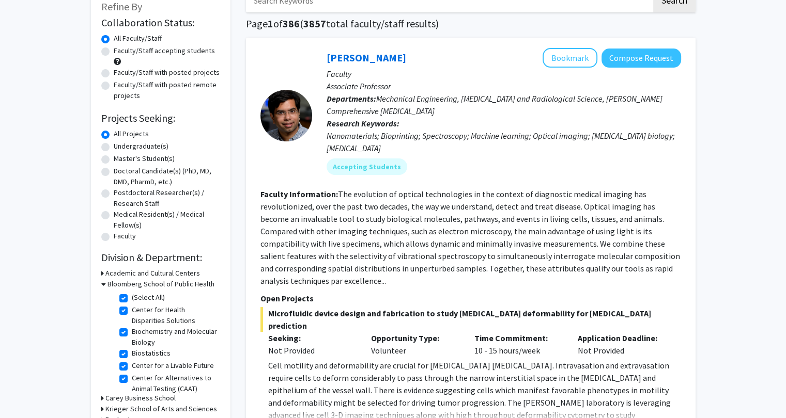
scroll to position [0, 0]
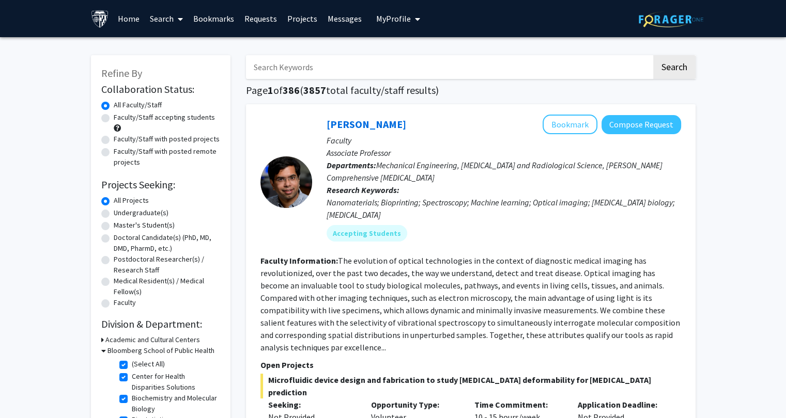
click at [129, 25] on link "Home" at bounding box center [129, 19] width 32 height 36
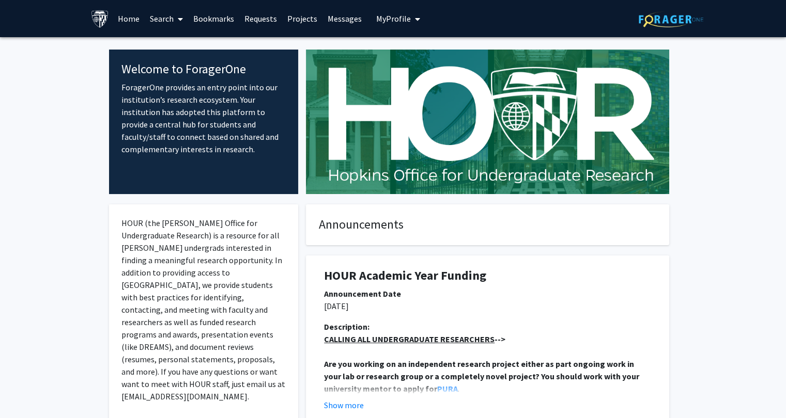
click at [297, 29] on link "Projects" at bounding box center [302, 19] width 40 height 36
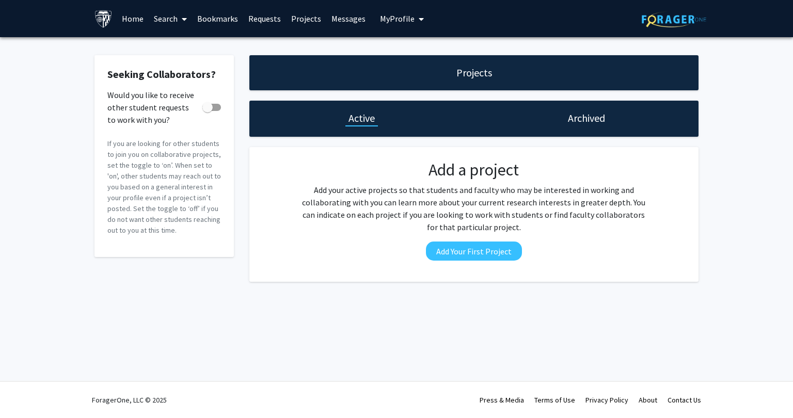
click at [134, 25] on link "Home" at bounding box center [133, 19] width 32 height 36
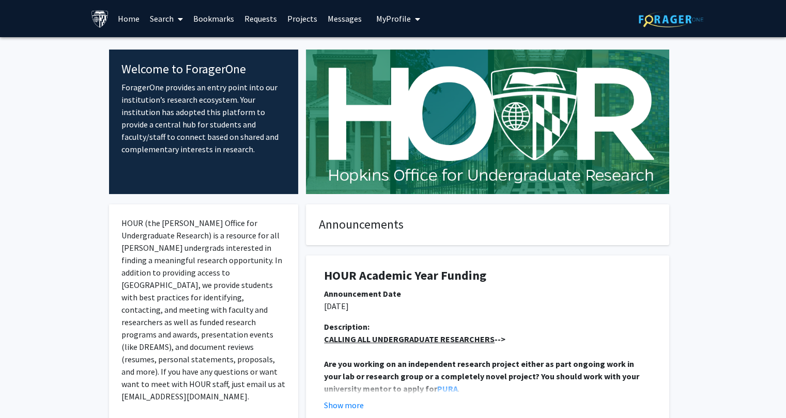
click at [159, 23] on link "Search" at bounding box center [166, 19] width 43 height 36
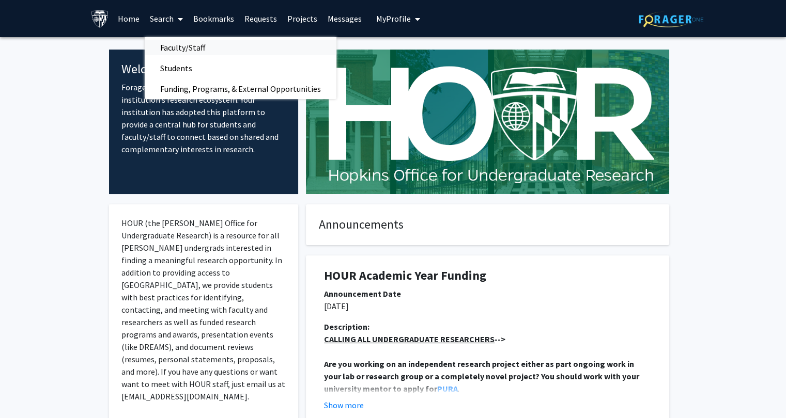
click at [178, 46] on span "Faculty/Staff" at bounding box center [183, 47] width 76 height 21
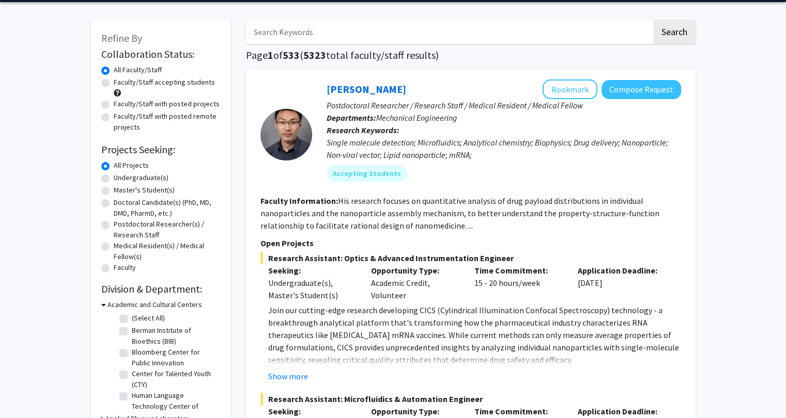
scroll to position [35, 0]
click at [269, 31] on input "Search Keywords" at bounding box center [448, 32] width 405 height 24
type input "[MEDICAL_DATA]"
click at [681, 33] on button "Search" at bounding box center [674, 32] width 42 height 24
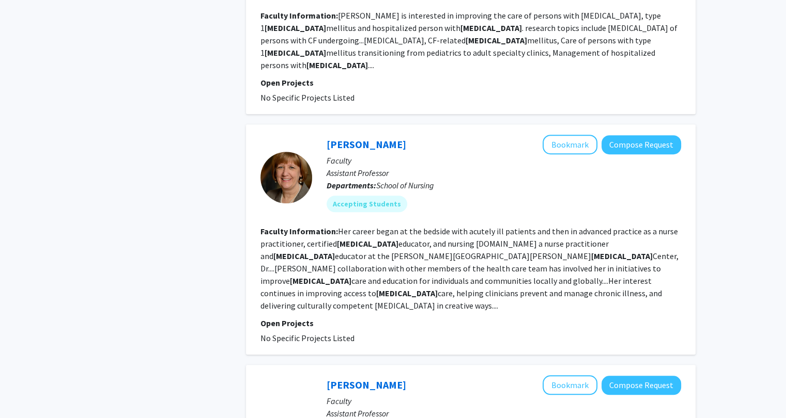
scroll to position [699, 0]
